Goal: Transaction & Acquisition: Purchase product/service

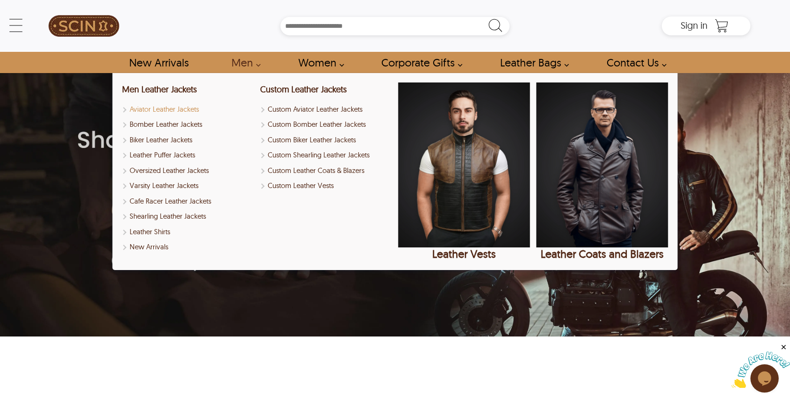
click at [126, 107] on link "Aviator Leather Jackets" at bounding box center [188, 109] width 132 height 11
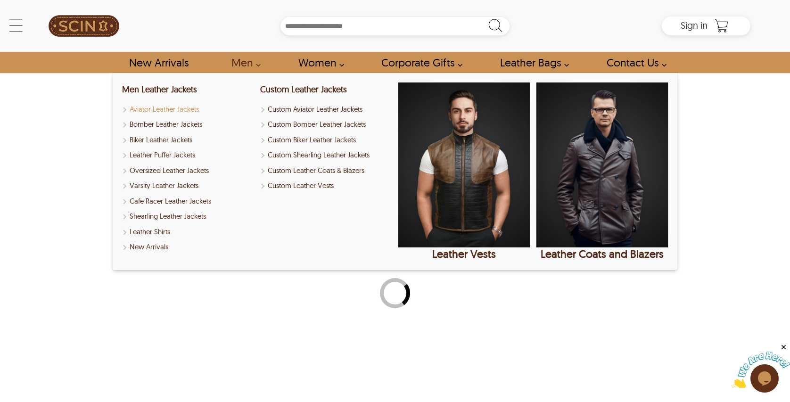
select select "********"
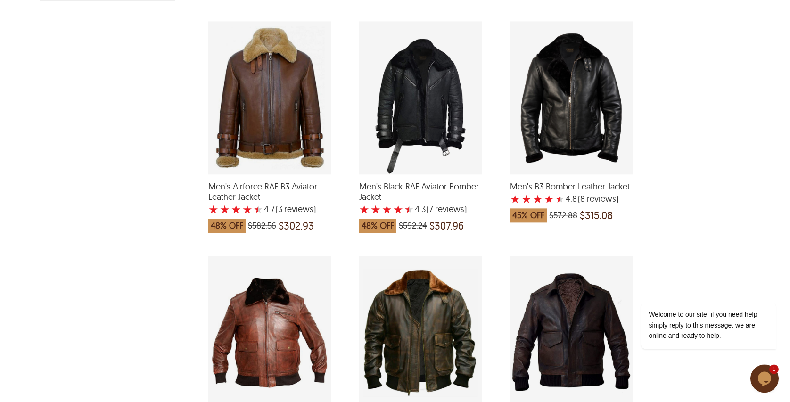
scroll to position [433, 0]
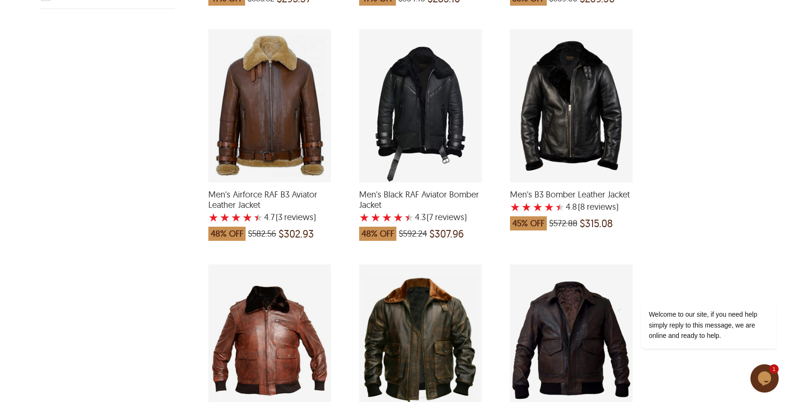
click at [267, 136] on div "Men's Airforce RAF B3 Aviator Leather Jacket with a 4.666666666666667 Star Rati…" at bounding box center [269, 105] width 123 height 153
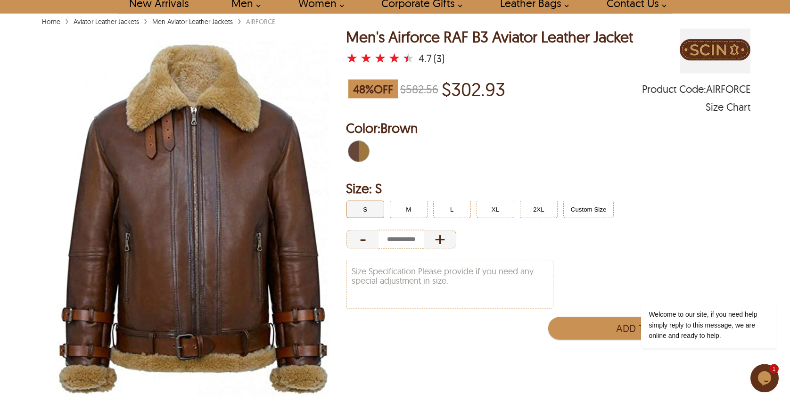
scroll to position [8, 0]
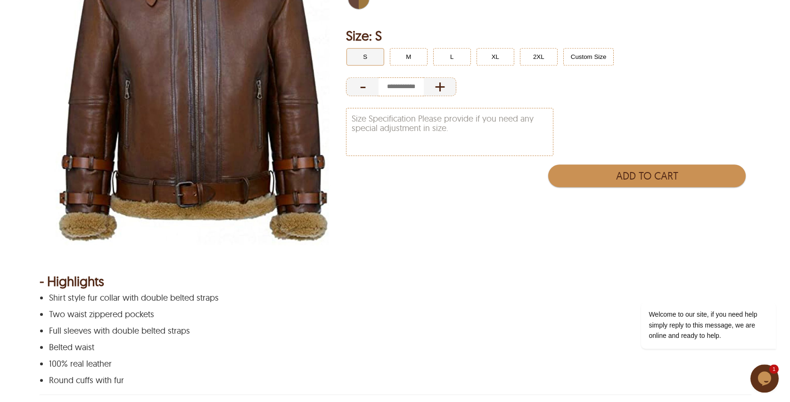
select select "********"
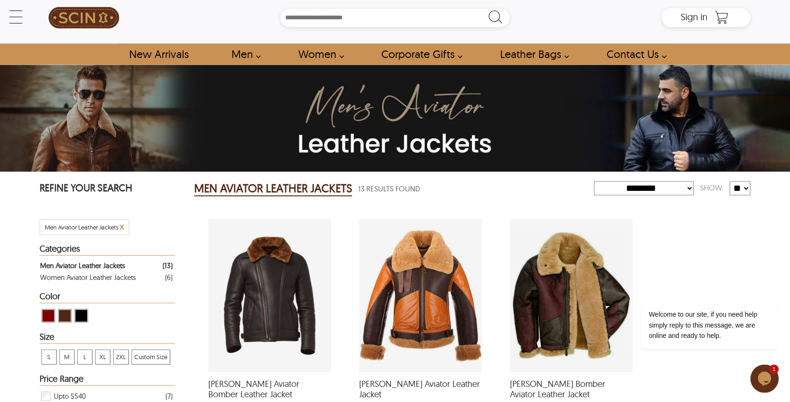
scroll to position [170, 0]
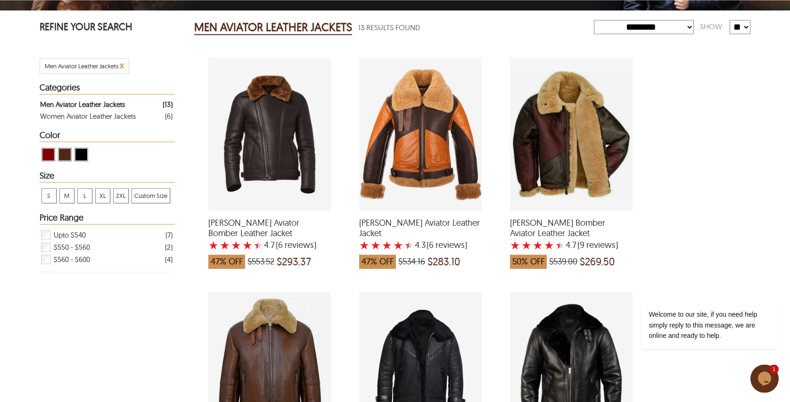
click at [570, 116] on div "George Bomber Aviator Leather Jacket with a 4.666666666666667 Star Rating 9 Pro…" at bounding box center [571, 134] width 123 height 153
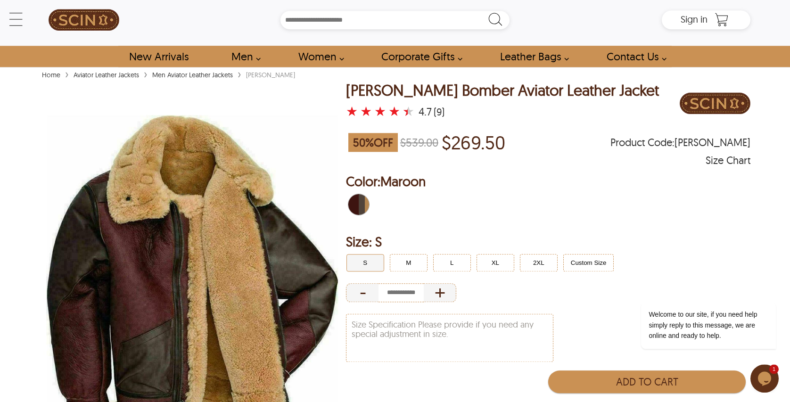
scroll to position [8, 0]
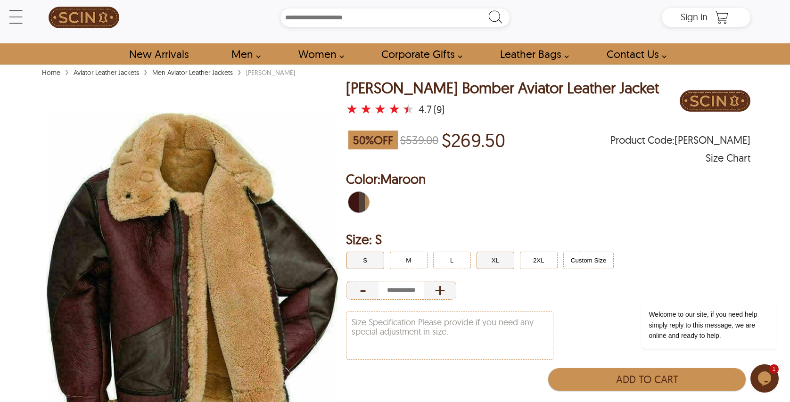
click at [497, 265] on button "XL" at bounding box center [495, 260] width 38 height 17
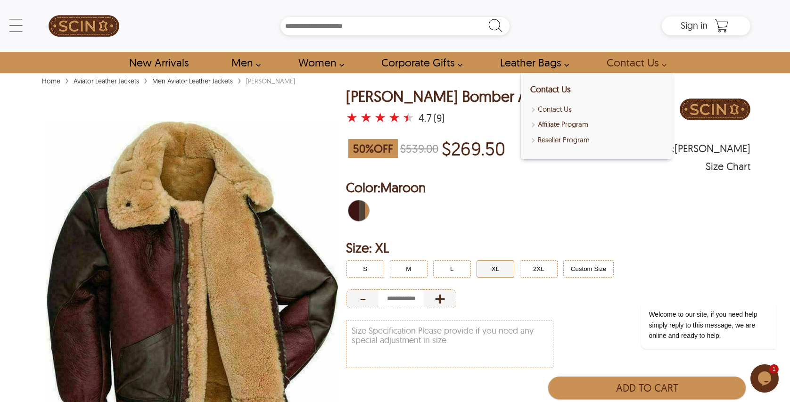
click at [637, 63] on link "Contact Us" at bounding box center [634, 62] width 76 height 21
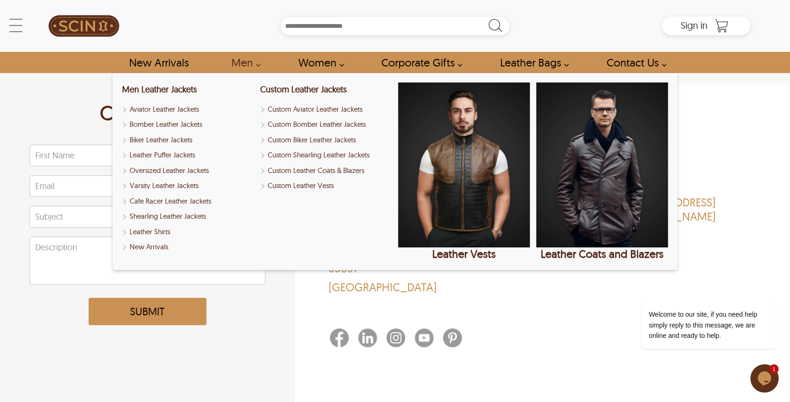
click at [249, 60] on link "Men" at bounding box center [243, 62] width 45 height 21
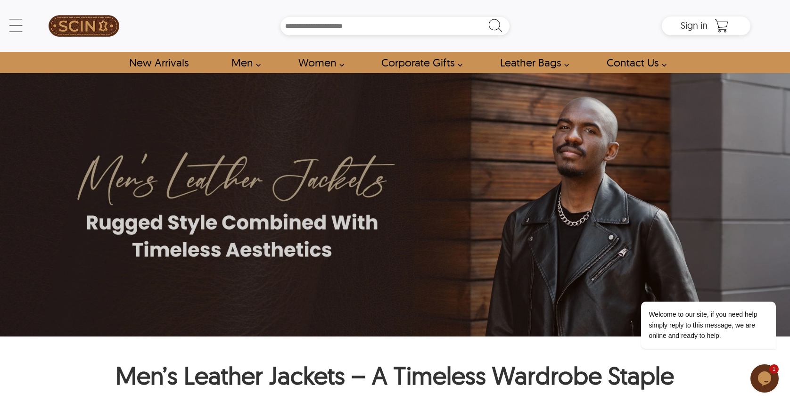
click at [249, 61] on link "Men" at bounding box center [243, 62] width 45 height 21
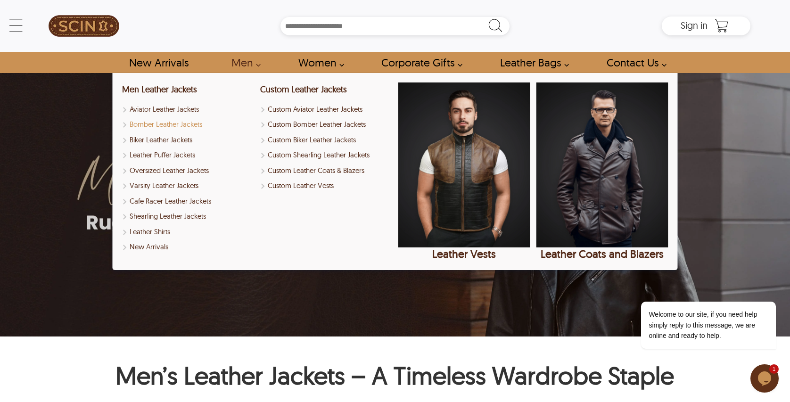
click at [151, 121] on link "Bomber Leather Jackets" at bounding box center [188, 124] width 132 height 11
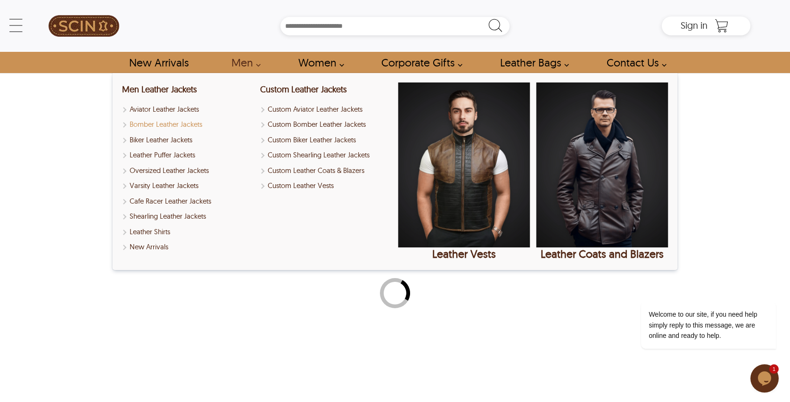
select select "********"
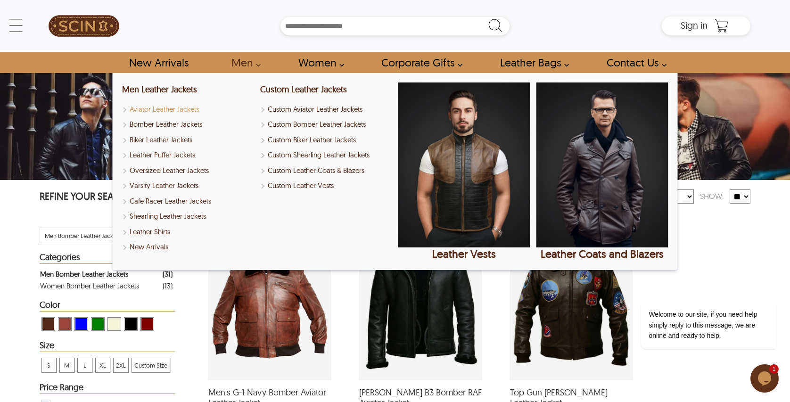
click at [137, 107] on link "Aviator Leather Jackets" at bounding box center [188, 109] width 132 height 11
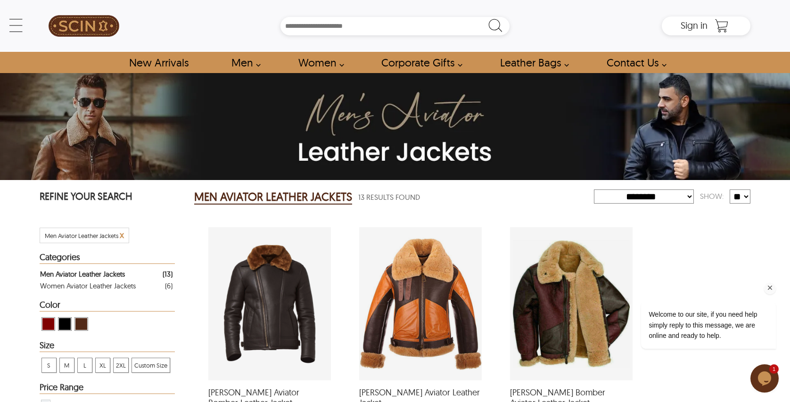
click at [693, 238] on div "Welcome to our site, if you need help simply reply to this message, we are onli…" at bounding box center [696, 285] width 170 height 143
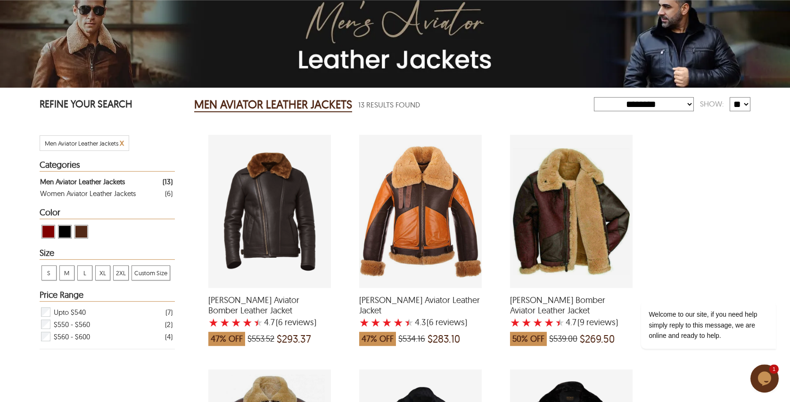
scroll to position [102, 0]
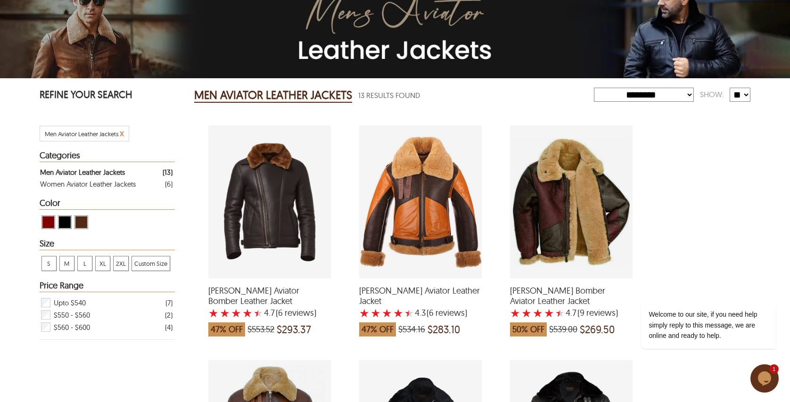
click at [82, 222] on span "View Brown ( Brand Color ) Men Aviator Leather Jackets" at bounding box center [81, 222] width 12 height 12
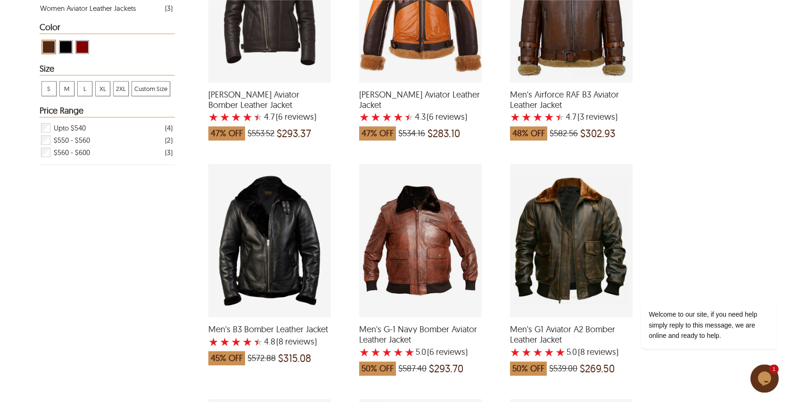
scroll to position [102, 0]
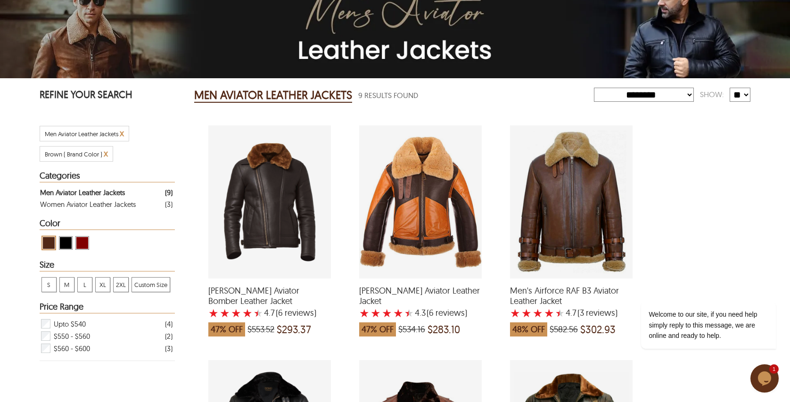
click at [47, 243] on span "View Brown ( Brand Color ) Men Aviator Leather Jackets" at bounding box center [49, 243] width 12 height 12
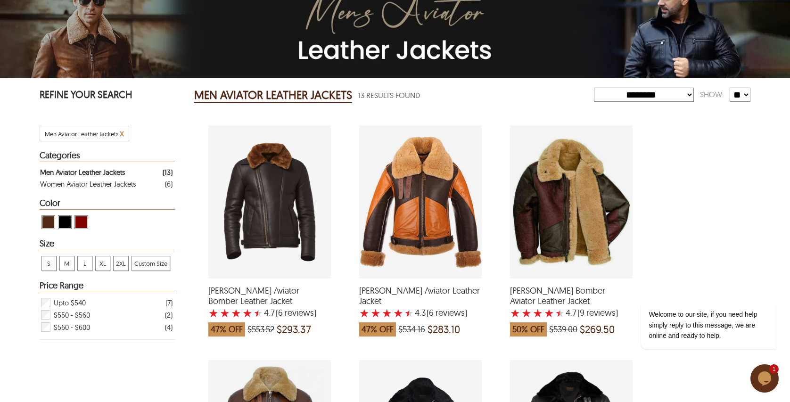
click at [80, 222] on span "View Maroon Men Aviator Leather Jackets" at bounding box center [81, 222] width 12 height 12
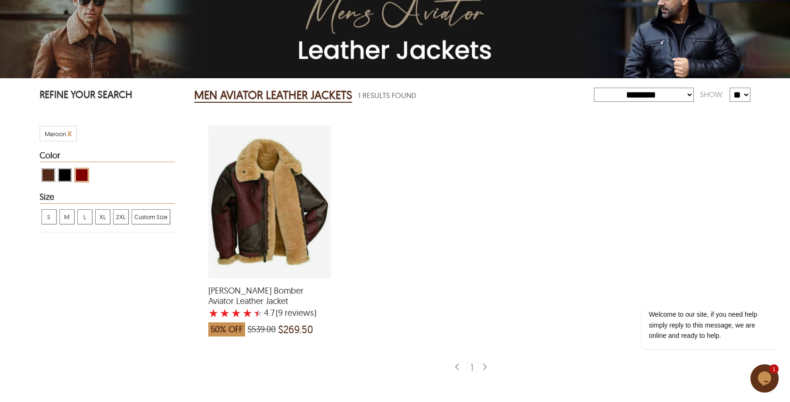
click at [269, 223] on div "George Bomber Aviator Leather Jacket with a 4.666666666666667 Star Rating 9 Pro…" at bounding box center [269, 201] width 123 height 153
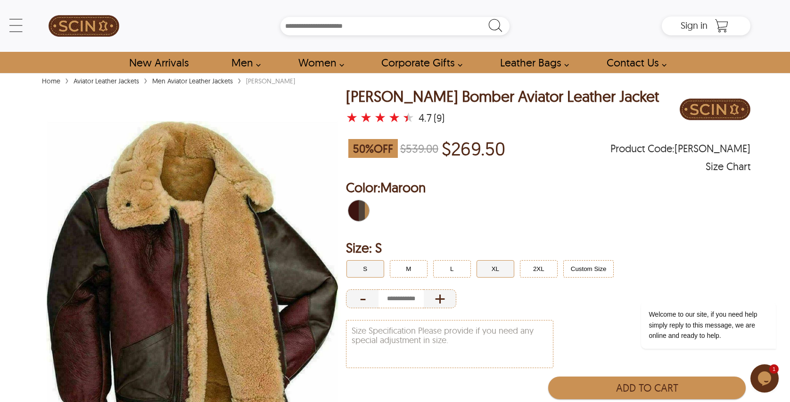
click at [492, 270] on button "XL" at bounding box center [495, 268] width 38 height 17
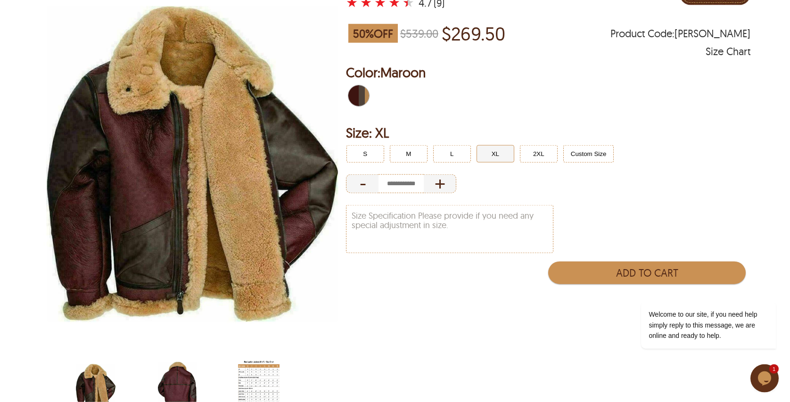
scroll to position [153, 0]
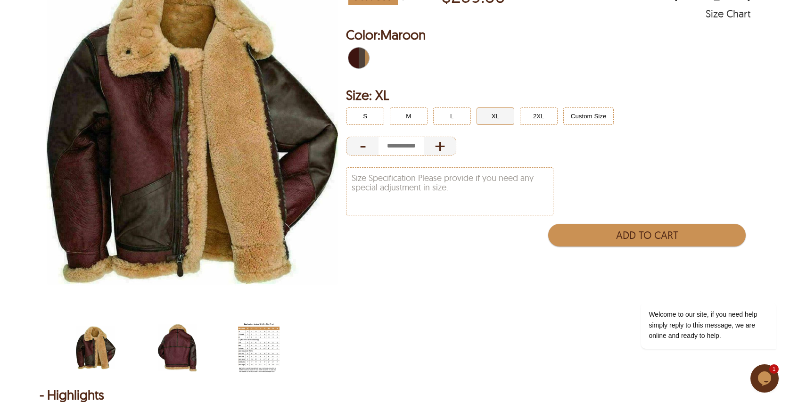
click at [185, 336] on img "scin-13041-maroon-back.jpg" at bounding box center [176, 348] width 41 height 52
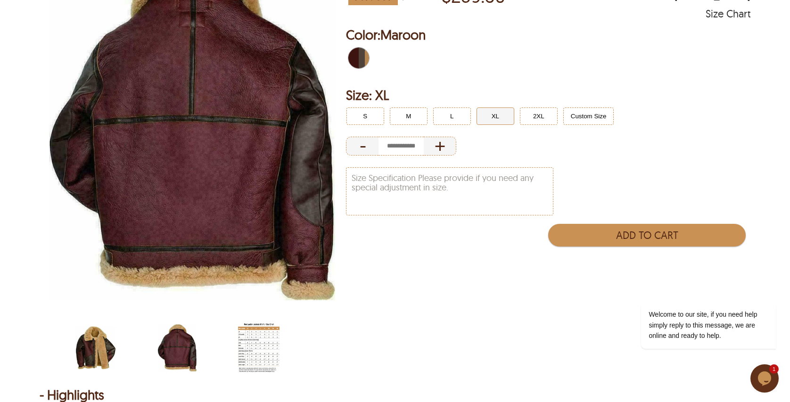
click at [90, 353] on img "scin-13041-maroon.jpg" at bounding box center [95, 348] width 41 height 52
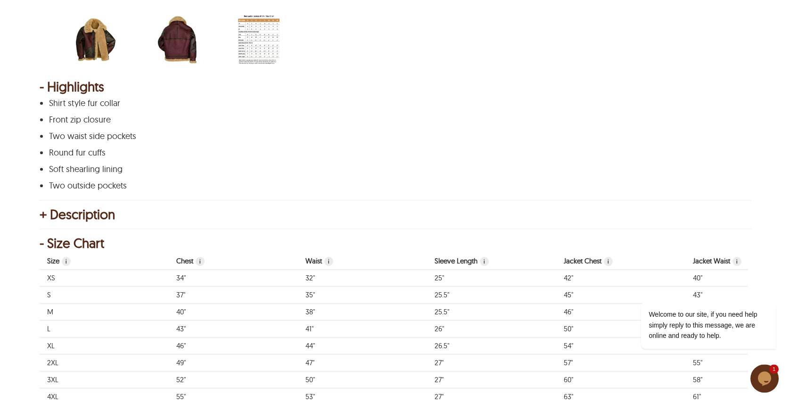
scroll to position [484, 0]
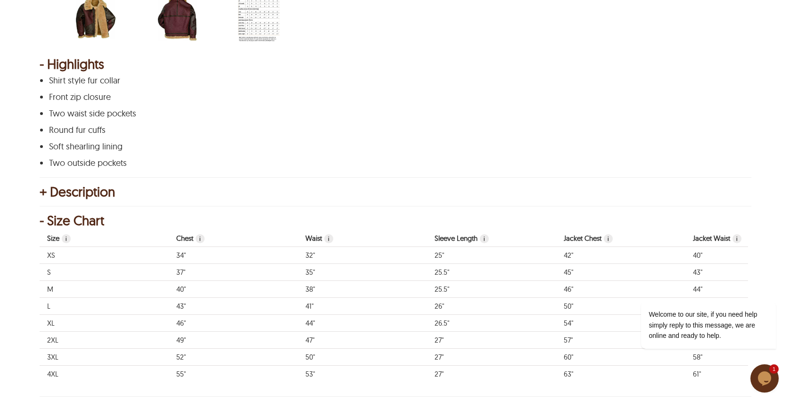
click at [43, 221] on div "- Size Chart" at bounding box center [395, 220] width 711 height 9
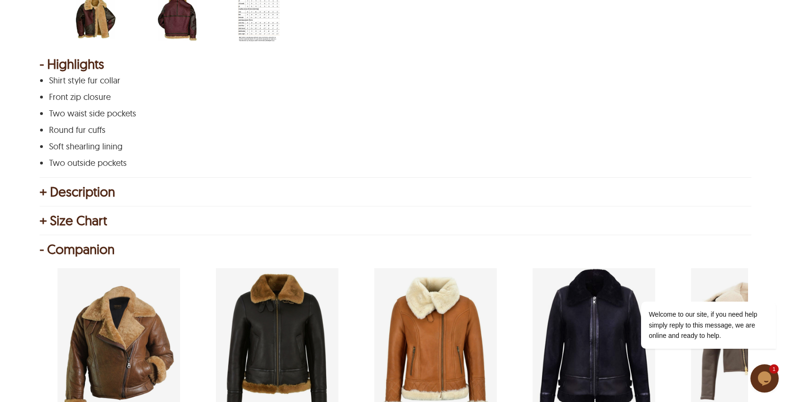
click at [71, 197] on div "+ Description" at bounding box center [395, 191] width 711 height 9
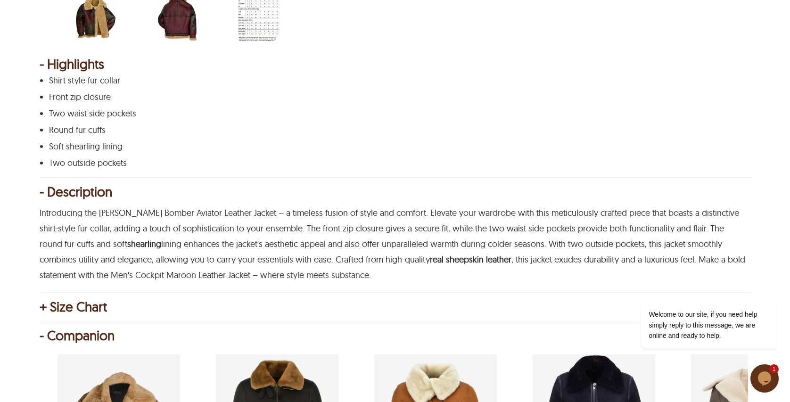
click at [71, 197] on div "- Description" at bounding box center [395, 191] width 711 height 9
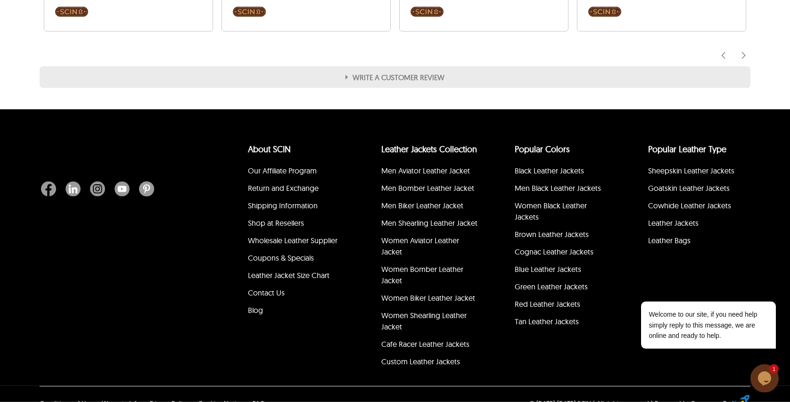
scroll to position [1646, 0]
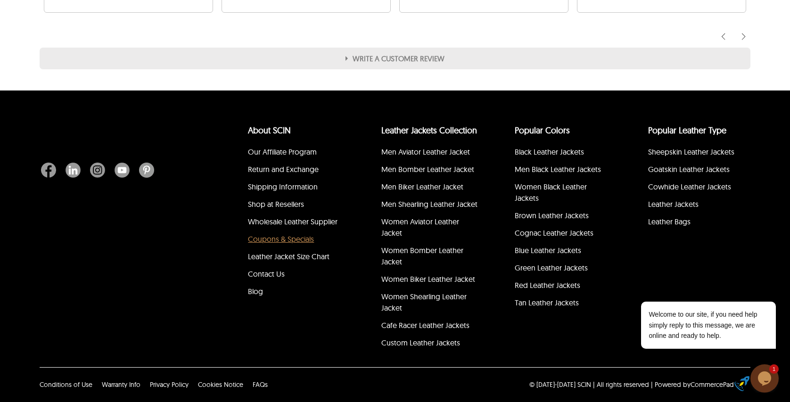
click at [295, 244] on link "Coupons & Specials" at bounding box center [281, 238] width 66 height 9
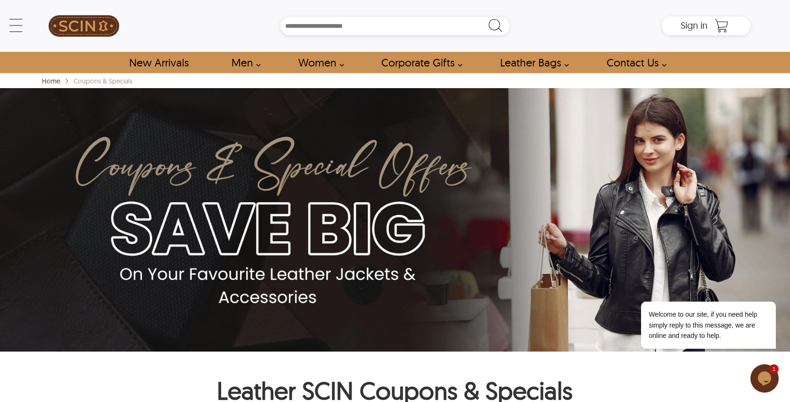
click at [86, 26] on img at bounding box center [84, 26] width 71 height 42
